Goal: Learn about a topic

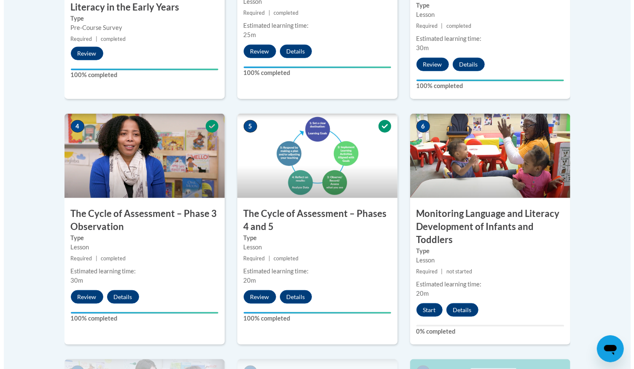
scroll to position [434, 0]
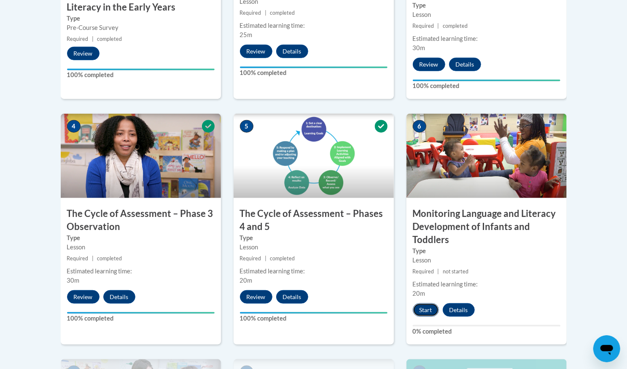
click at [430, 312] on button "Start" at bounding box center [426, 310] width 26 height 13
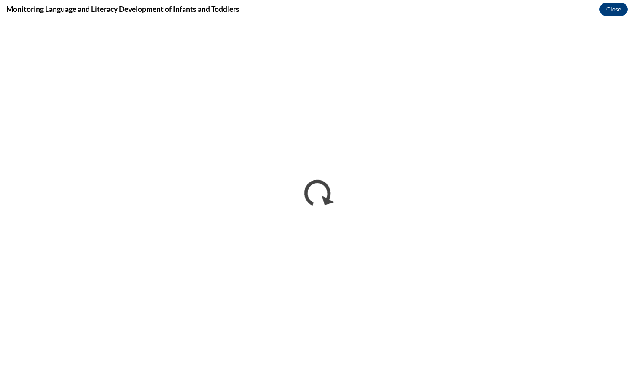
scroll to position [0, 0]
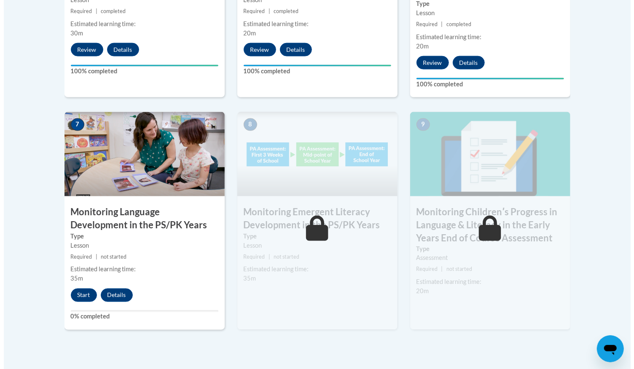
scroll to position [682, 0]
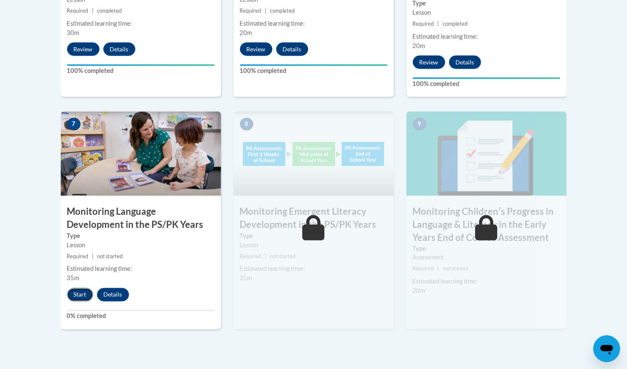
click at [80, 294] on button "Start" at bounding box center [80, 295] width 26 height 13
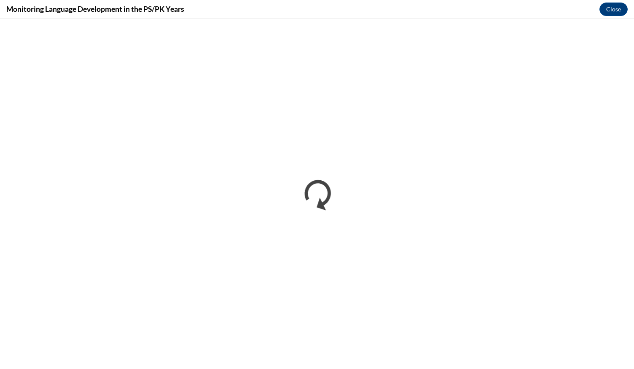
scroll to position [0, 0]
